Goal: Find specific page/section: Find specific page/section

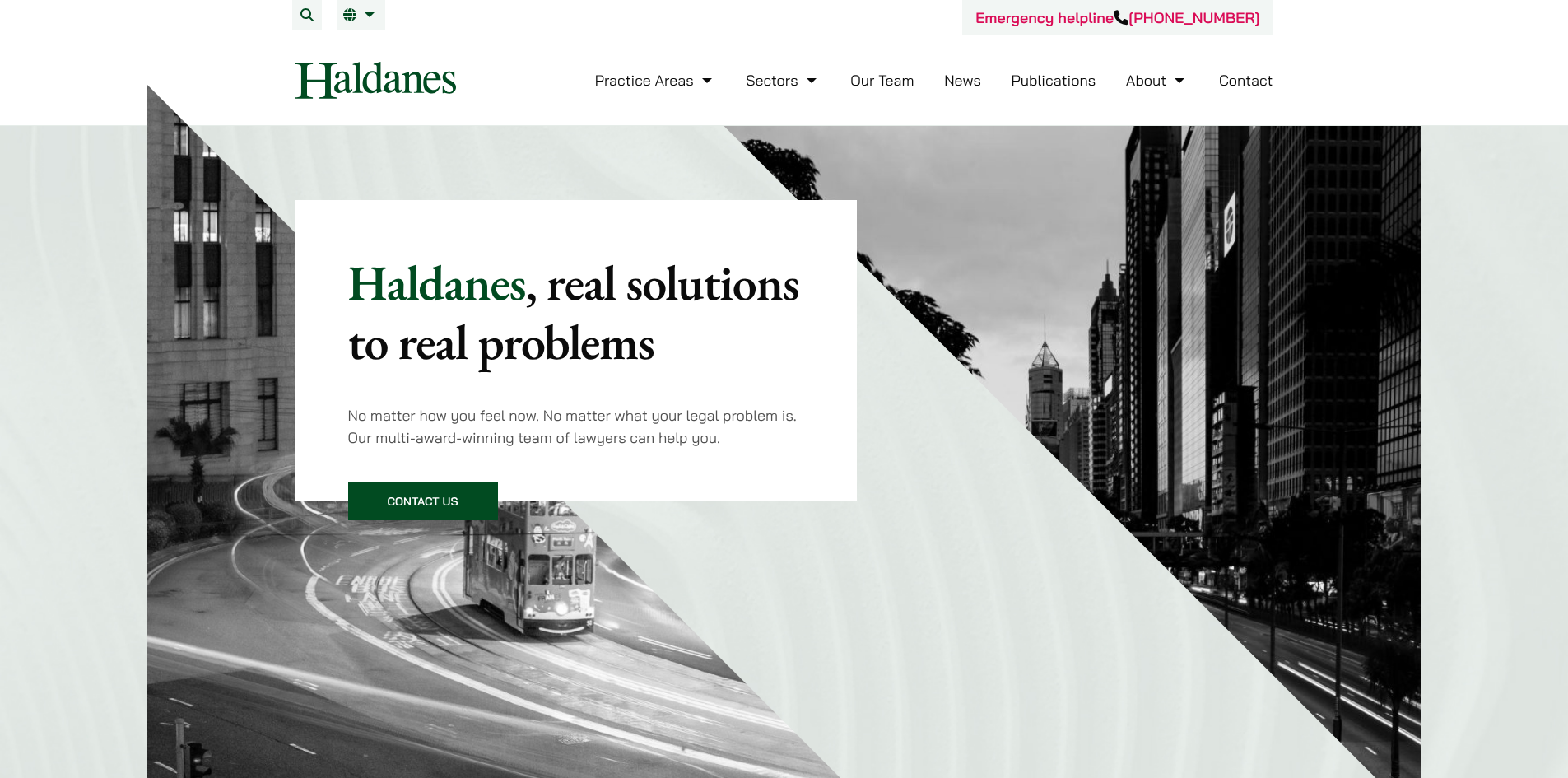
click at [886, 78] on link "Our Team" at bounding box center [881, 80] width 64 height 19
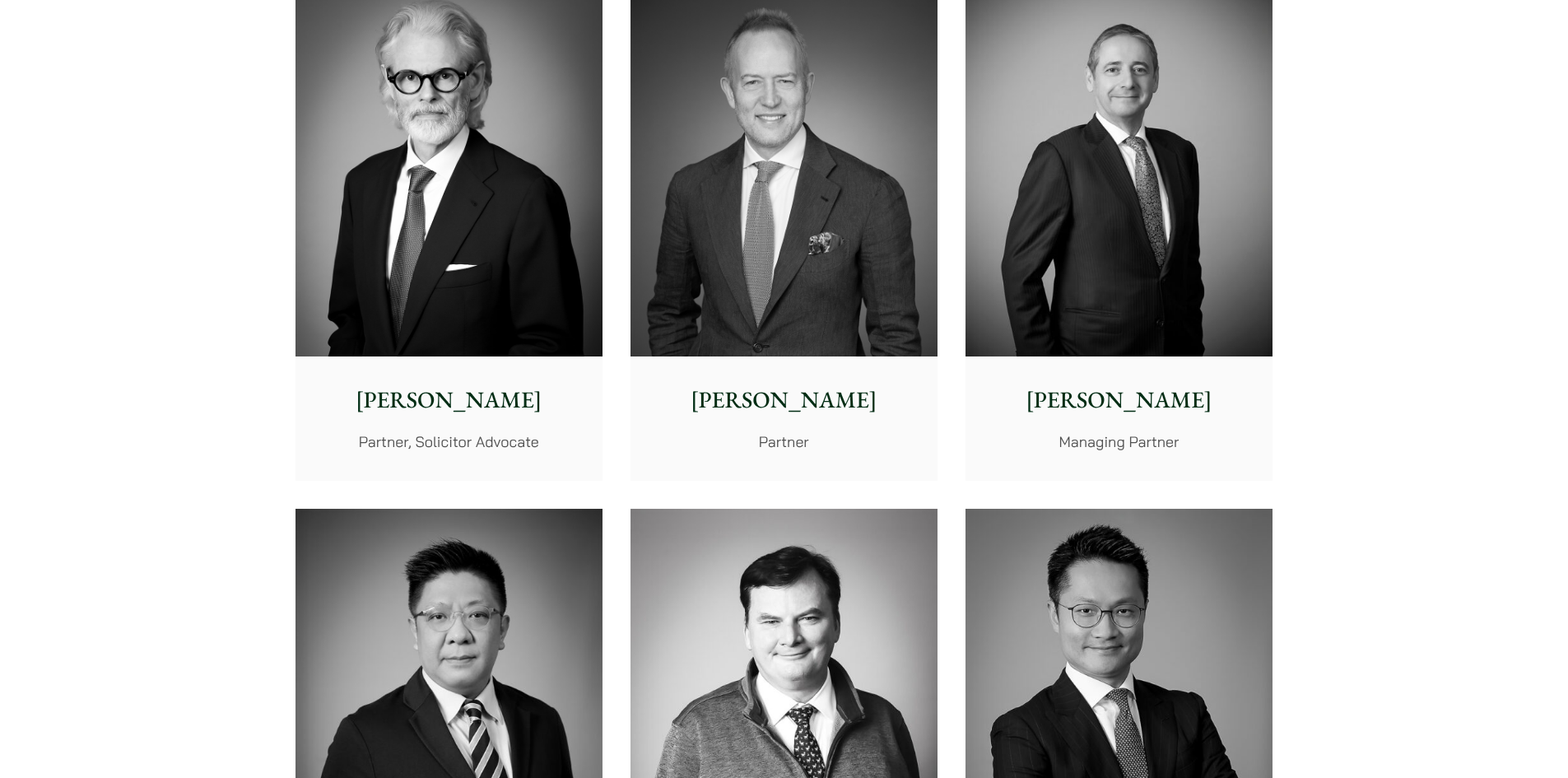
scroll to position [1234, 0]
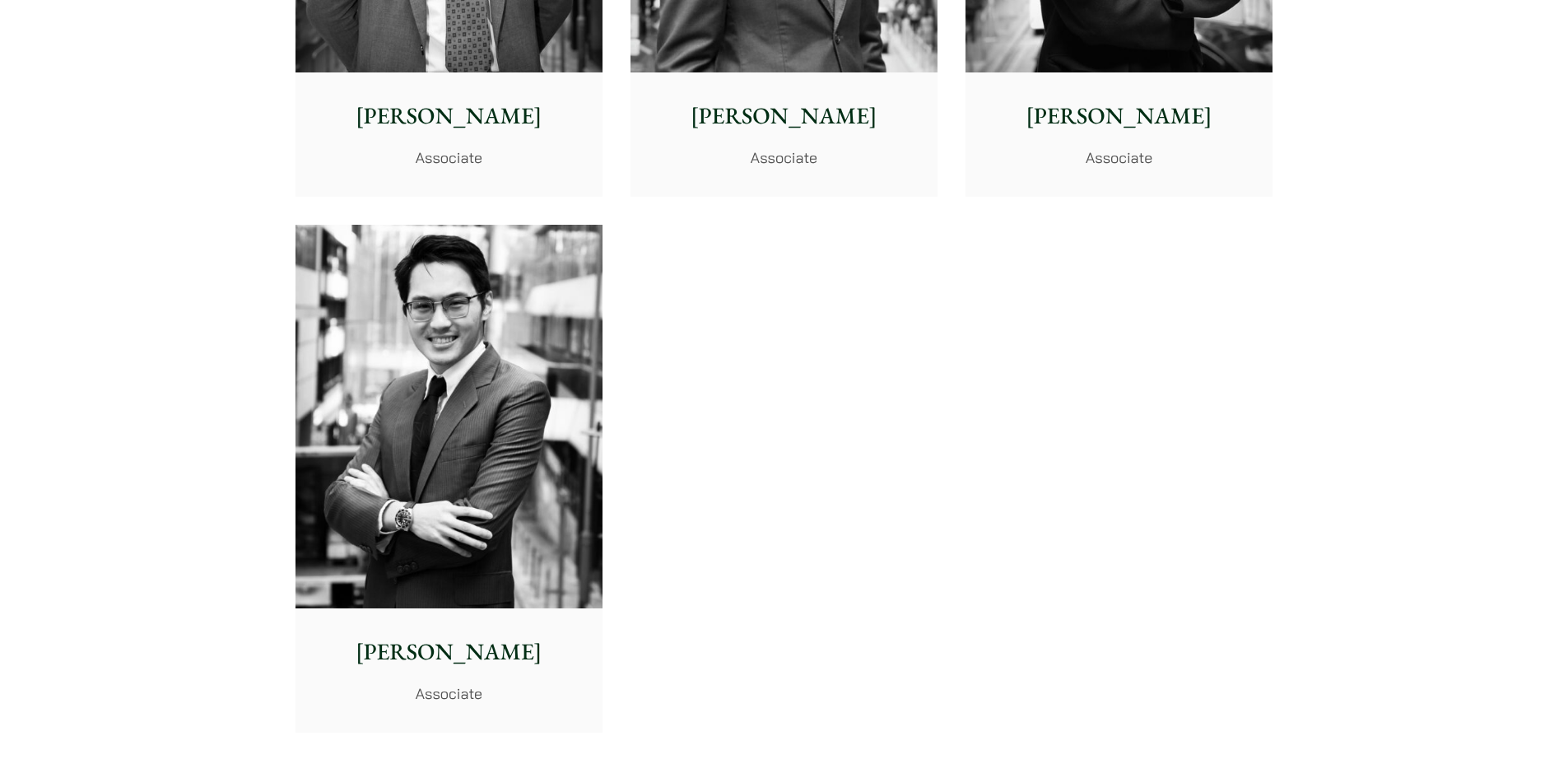
scroll to position [6715, 0]
